Goal: Find specific page/section: Find specific page/section

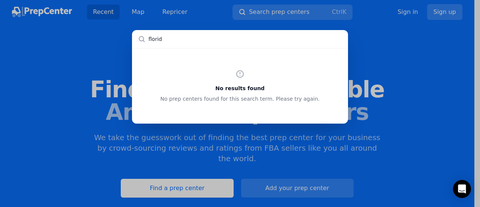
type input "[US_STATE]"
click at [135, 12] on div "No results found No prep centers found for this search term. Please try again." at bounding box center [240, 103] width 480 height 207
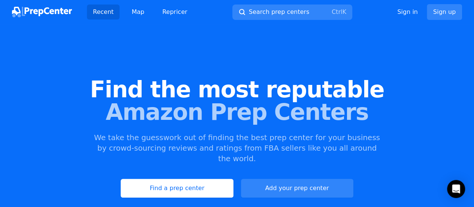
click at [135, 12] on link "Map" at bounding box center [138, 12] width 25 height 15
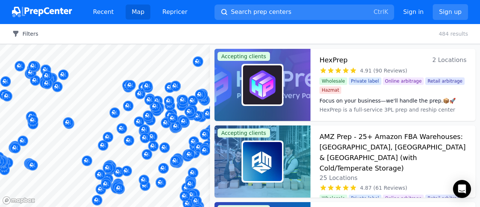
click at [21, 33] on button "Filters" at bounding box center [25, 34] width 26 height 8
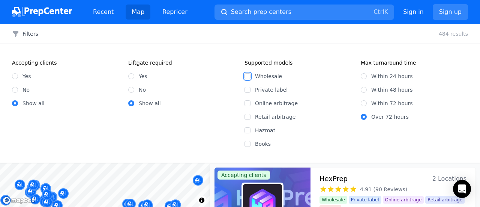
click at [248, 75] on input "Wholesale" at bounding box center [248, 76] width 6 height 6
checkbox input "false"
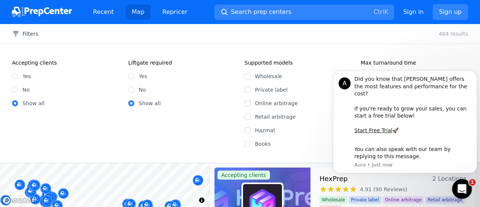
click at [458, 186] on icon "Open Intercom Messenger" at bounding box center [461, 188] width 12 height 12
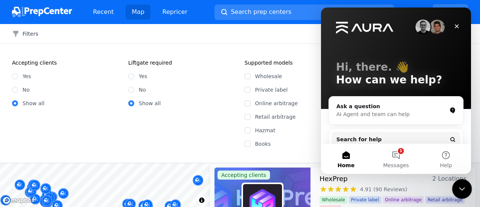
click at [458, 186] on icon "Close Intercom Messenger" at bounding box center [460, 187] width 9 height 9
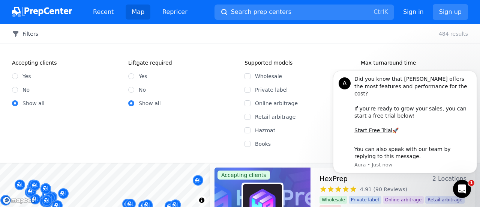
click at [24, 32] on button "Filters" at bounding box center [25, 34] width 26 height 8
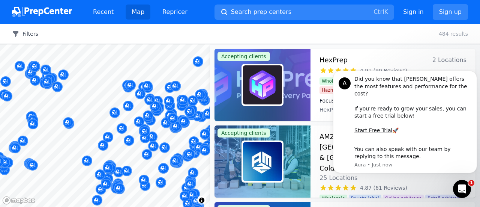
click at [24, 32] on button "Filters" at bounding box center [25, 34] width 26 height 8
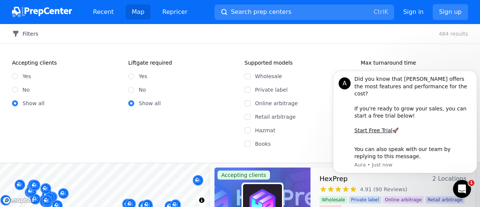
click at [24, 32] on button "Filters" at bounding box center [25, 34] width 26 height 8
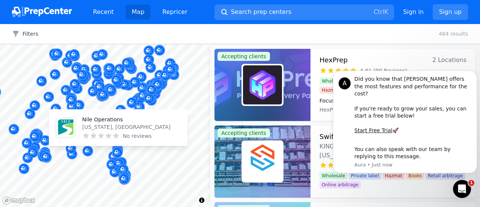
drag, startPoint x: 114, startPoint y: 158, endPoint x: 86, endPoint y: 139, distance: 33.5
click at [86, 139] on body "Recent Map Repricer Search prep centers Ctrl K Open main menu Sign in Sign up F…" at bounding box center [240, 103] width 480 height 207
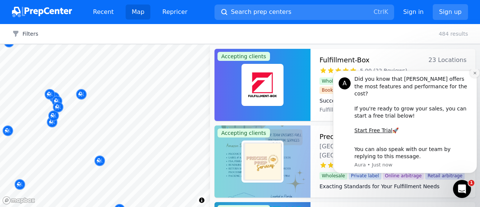
click at [474, 74] on icon "Dismiss notification" at bounding box center [474, 73] width 3 height 3
